Goal: Task Accomplishment & Management: Use online tool/utility

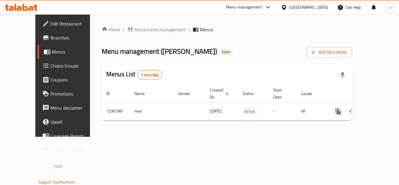
click at [51, 68] on span "Choice Groups" at bounding box center [74, 65] width 47 height 7
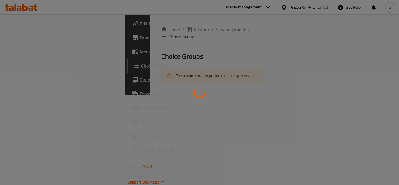
click at [104, 89] on div at bounding box center [199, 92] width 399 height 185
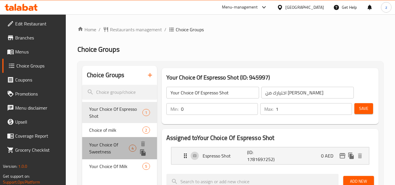
click at [101, 143] on span "Your Choice Of Sweetness" at bounding box center [109, 148] width 40 height 14
type input "Your Choice Of Sweetness"
type input "اختيارك للحلاوة"
type input "1"
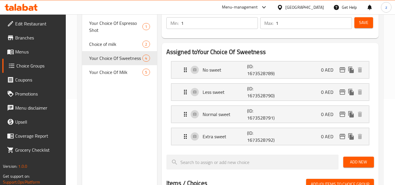
scroll to position [88, 0]
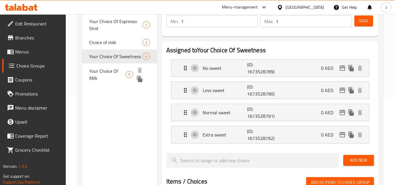
click at [109, 72] on span "Your Choice Of Milk" at bounding box center [107, 75] width 37 height 14
type input "Your Choice Of Milk"
type input "اختيارك من الحليب"
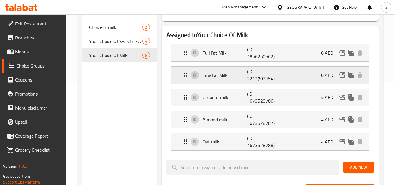
scroll to position [117, 0]
